Goal: Check status: Check status

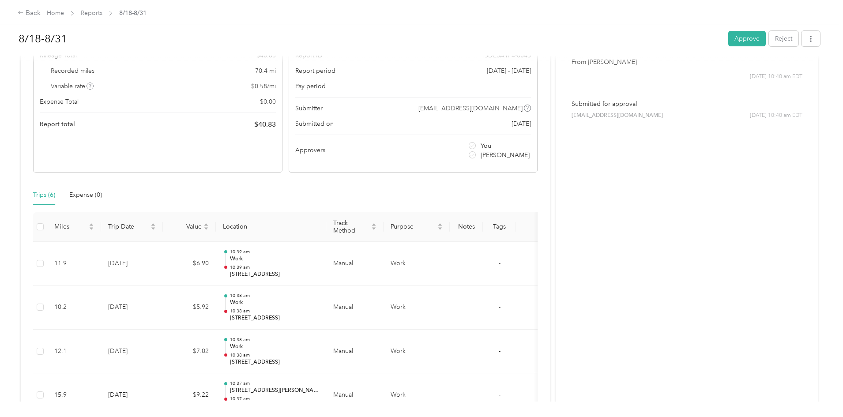
scroll to position [86, 0]
click at [729, 42] on button "Approve" at bounding box center [748, 38] width 38 height 15
